Goal: Task Accomplishment & Management: Complete application form

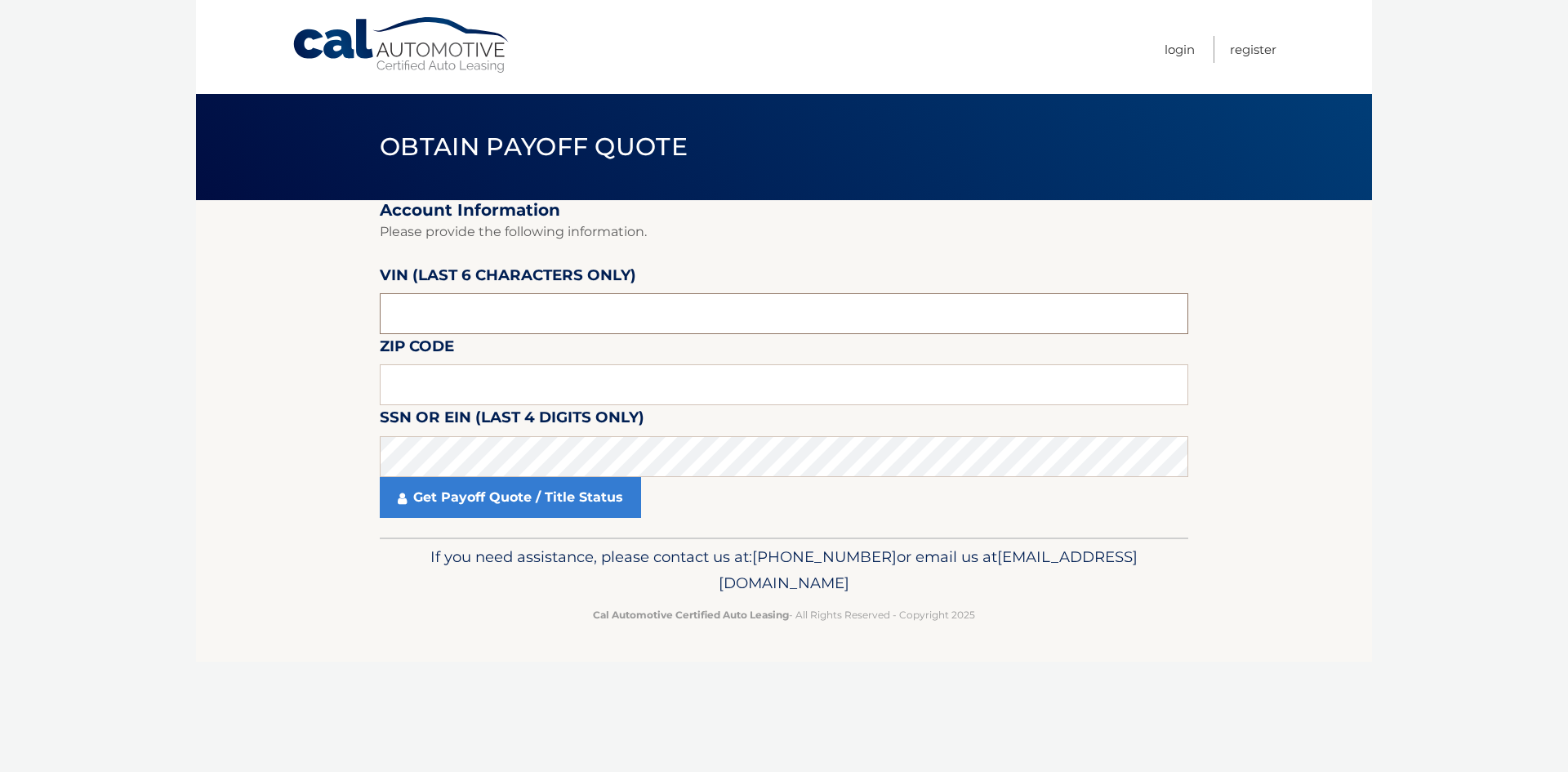
click at [478, 318] on input "text" at bounding box center [784, 313] width 808 height 41
click at [458, 317] on input "text" at bounding box center [784, 313] width 808 height 41
click at [461, 319] on input "6772**" at bounding box center [784, 313] width 808 height 41
type input "166772"
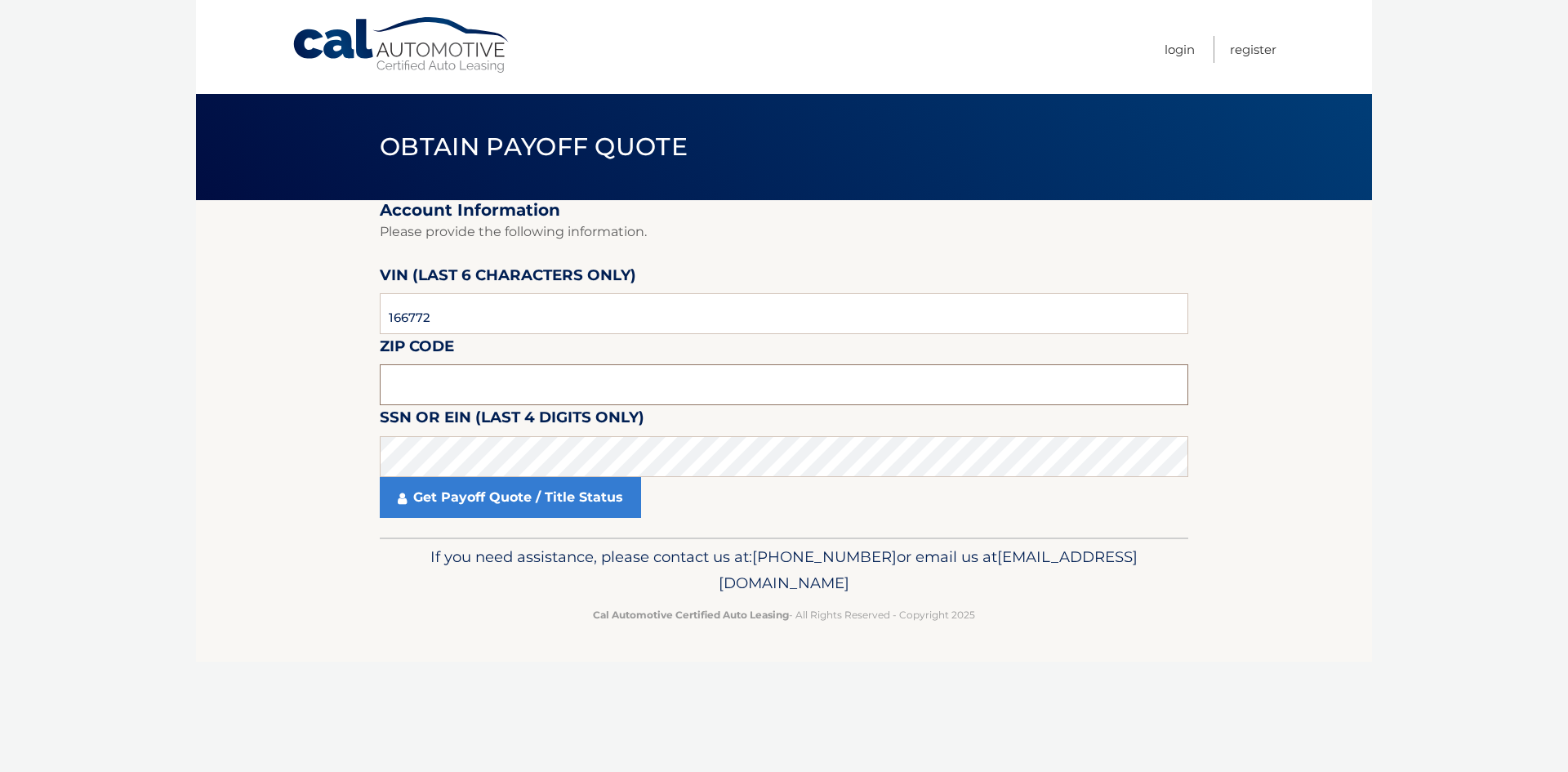
click at [453, 385] on input "text" at bounding box center [784, 384] width 808 height 41
click at [412, 411] on label "SSN or EIN (last 4 digits only)" at bounding box center [512, 420] width 265 height 30
click at [405, 384] on input "text" at bounding box center [784, 384] width 808 height 41
type input "07823"
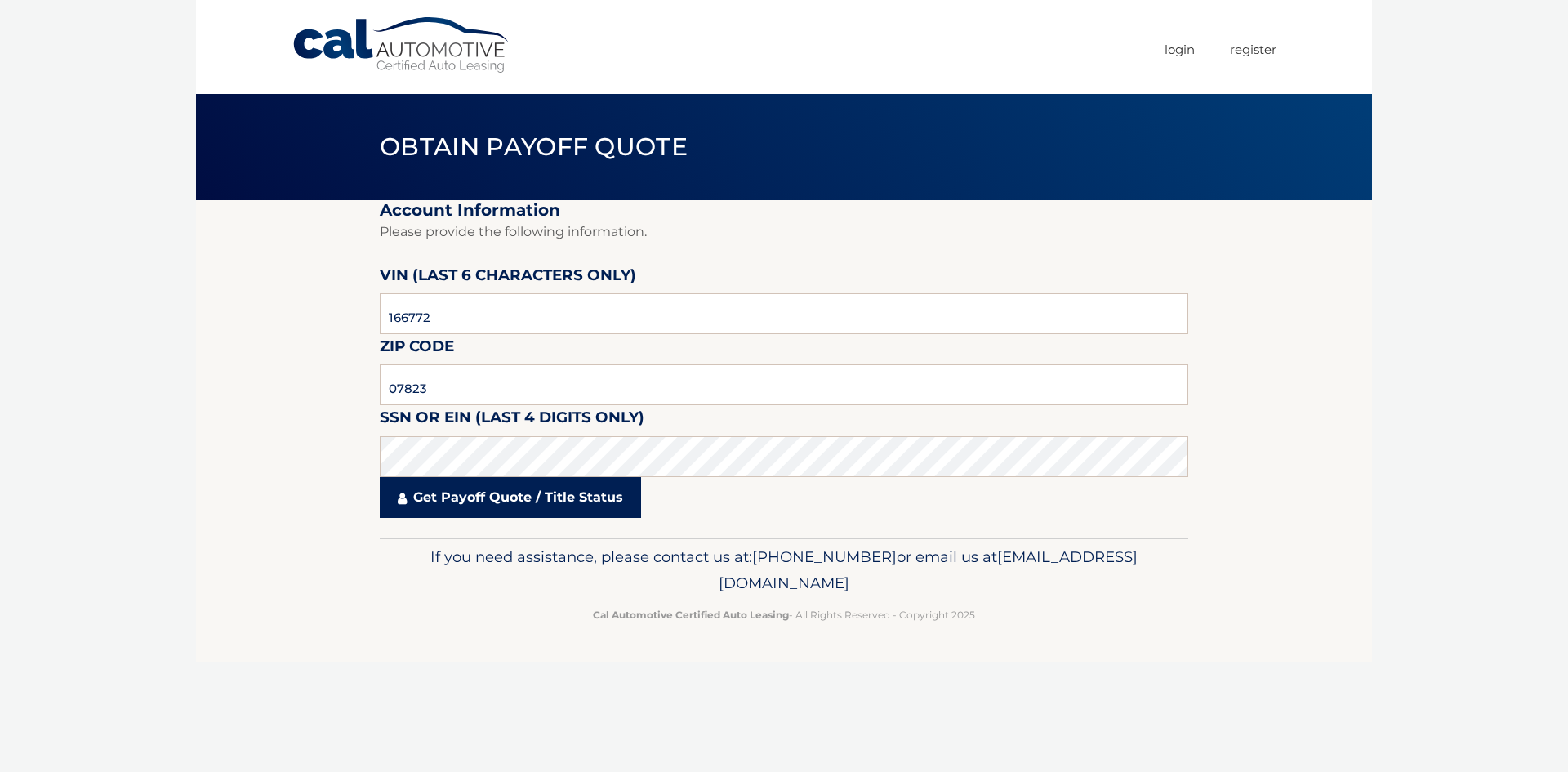
click at [467, 506] on link "Get Payoff Quote / Title Status" at bounding box center [510, 497] width 261 height 41
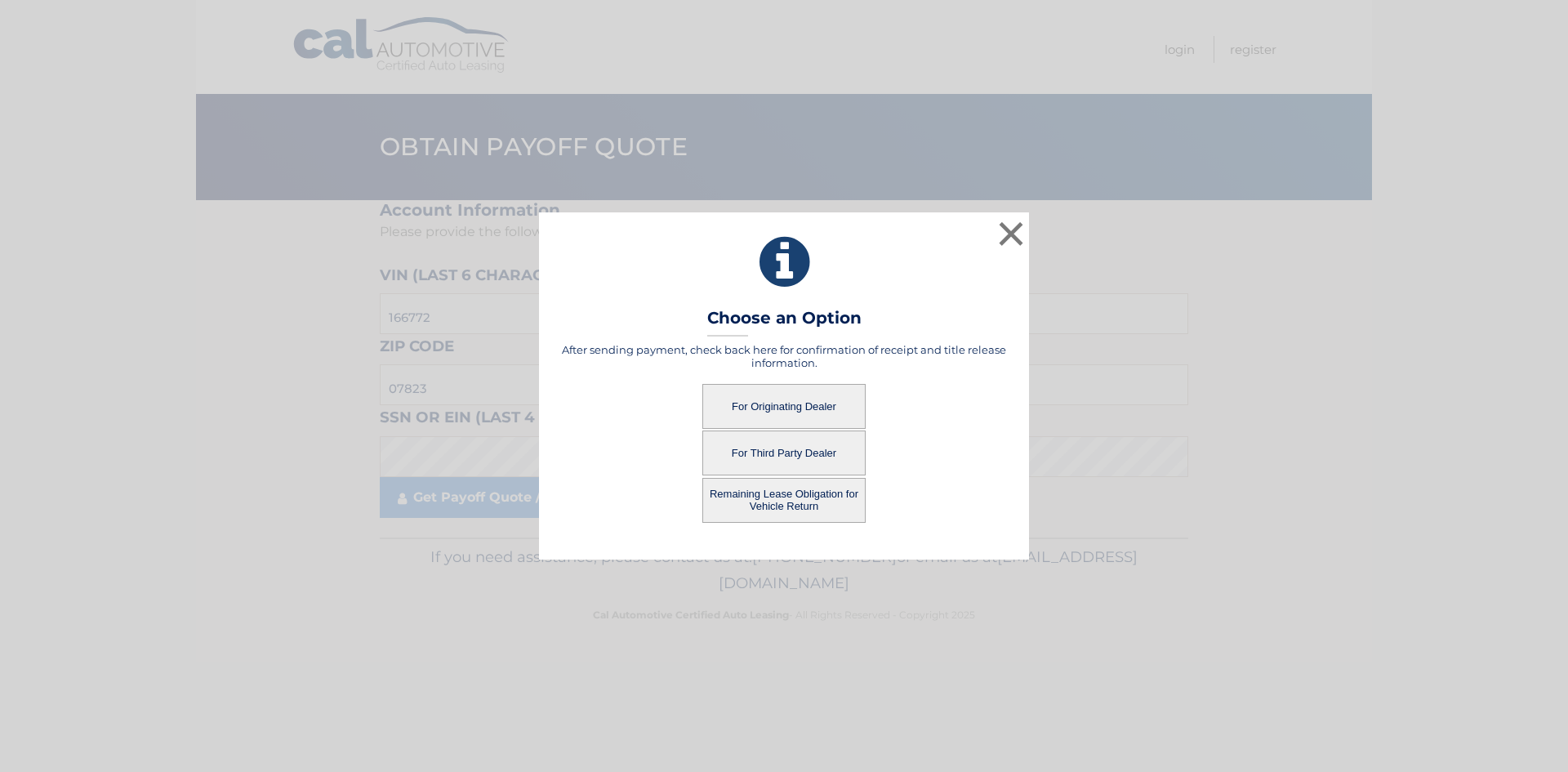
click at [790, 403] on button "For Originating Dealer" at bounding box center [784, 406] width 164 height 44
click at [783, 403] on button "For Originating Dealer" at bounding box center [784, 406] width 164 height 44
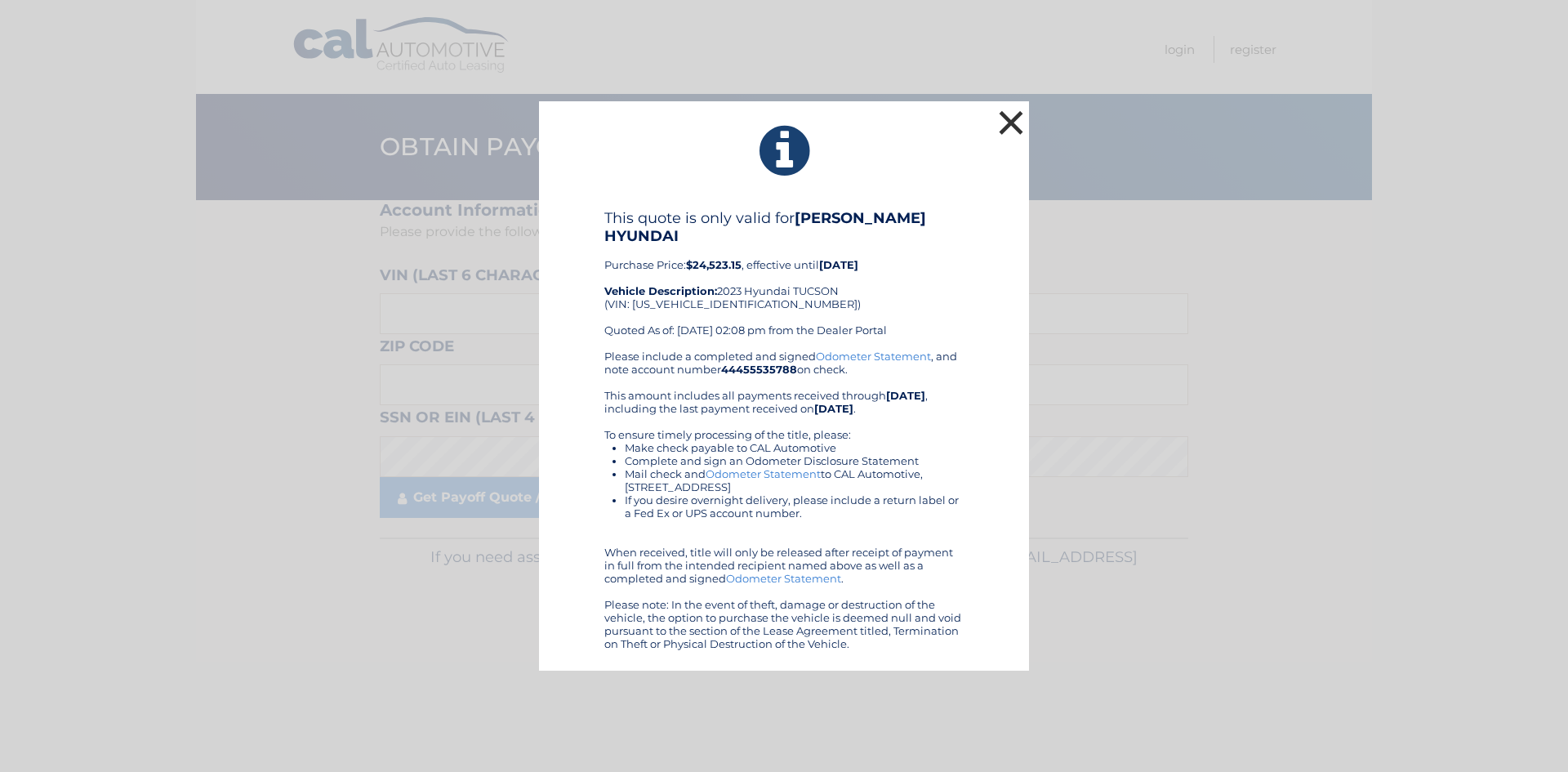
click at [1006, 118] on button "×" at bounding box center [1011, 122] width 33 height 33
